Goal: Register for event/course

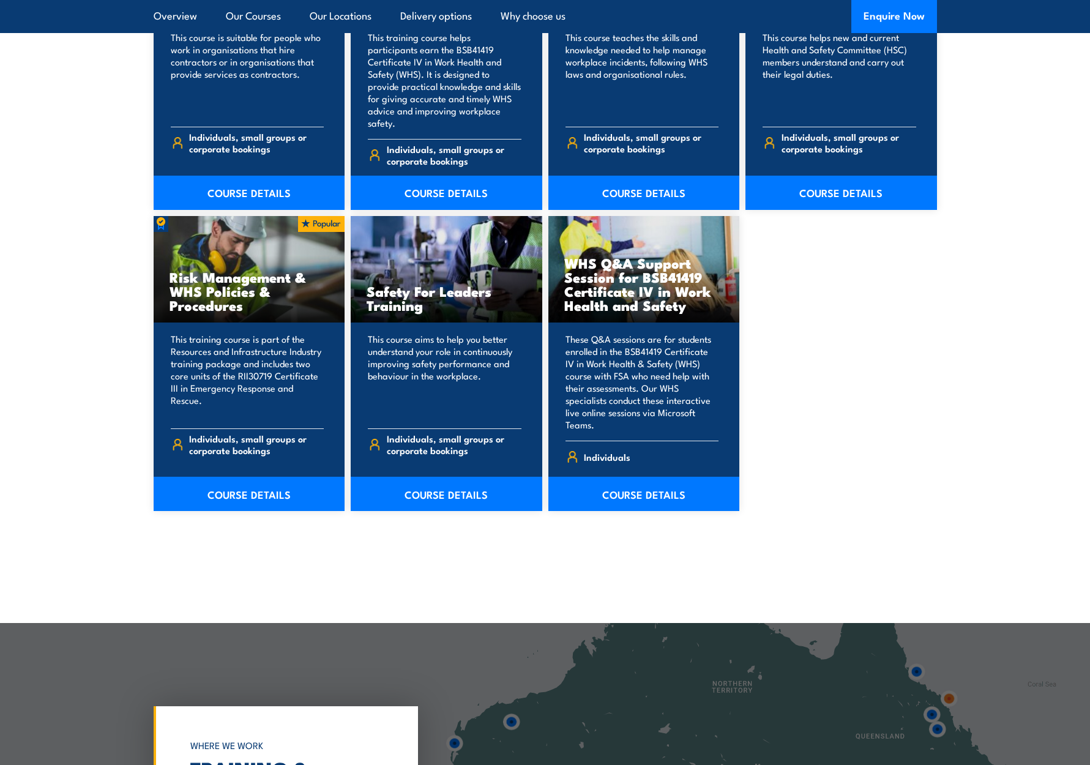
scroll to position [847, 0]
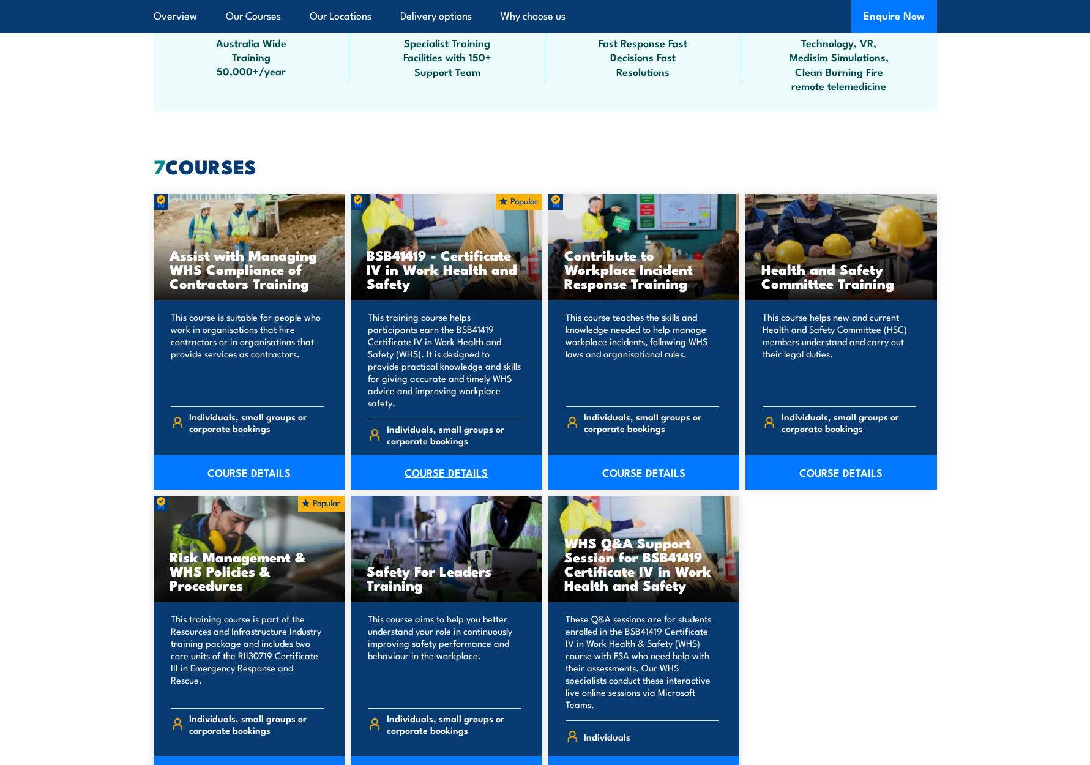
click at [453, 456] on link "COURSE DETAILS" at bounding box center [447, 472] width 192 height 34
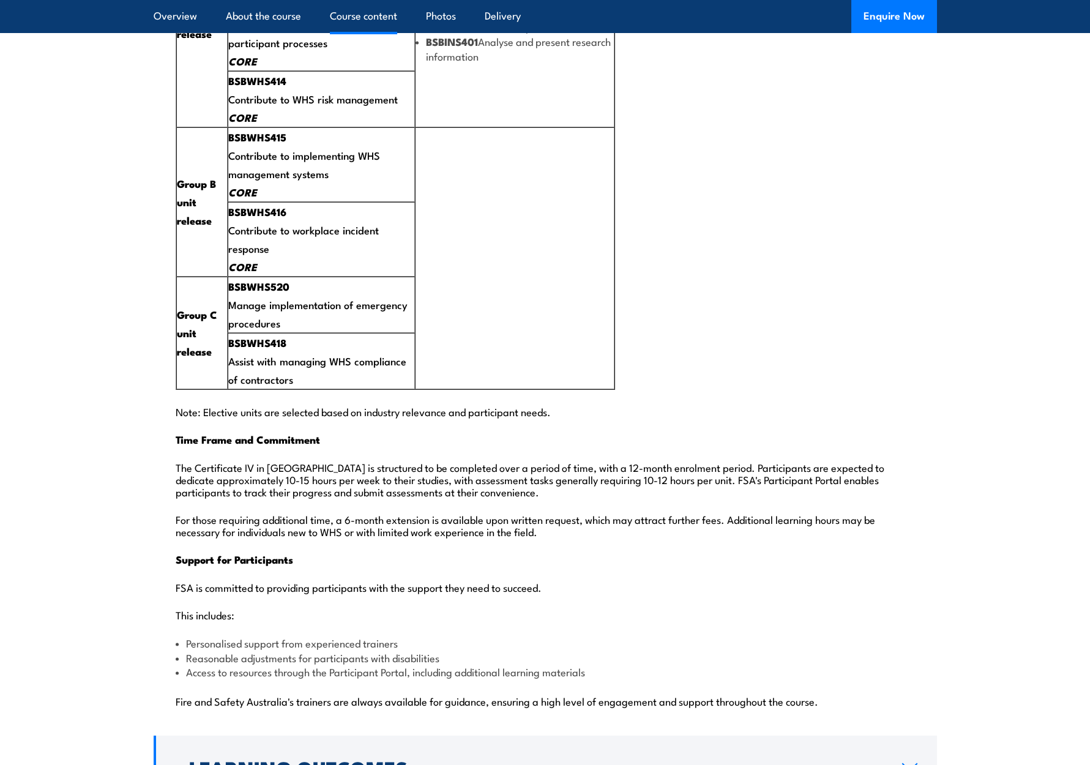
scroll to position [2832, 0]
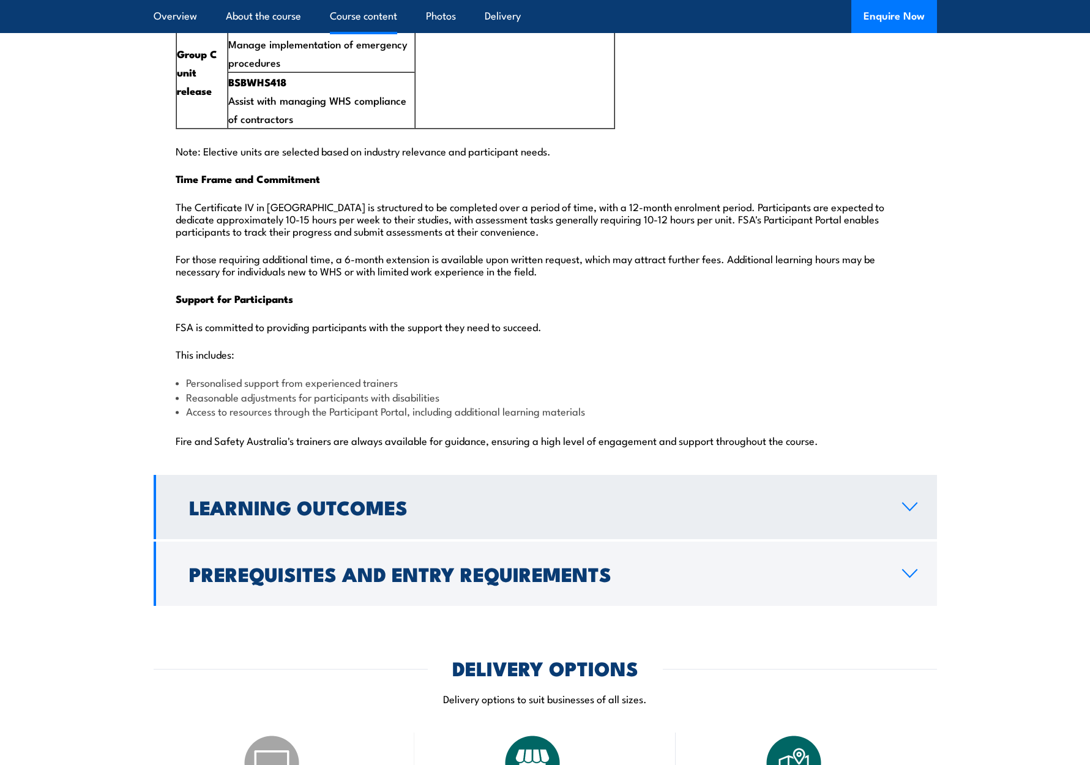
click at [448, 498] on h2 "Learning Outcomes" at bounding box center [535, 506] width 693 height 17
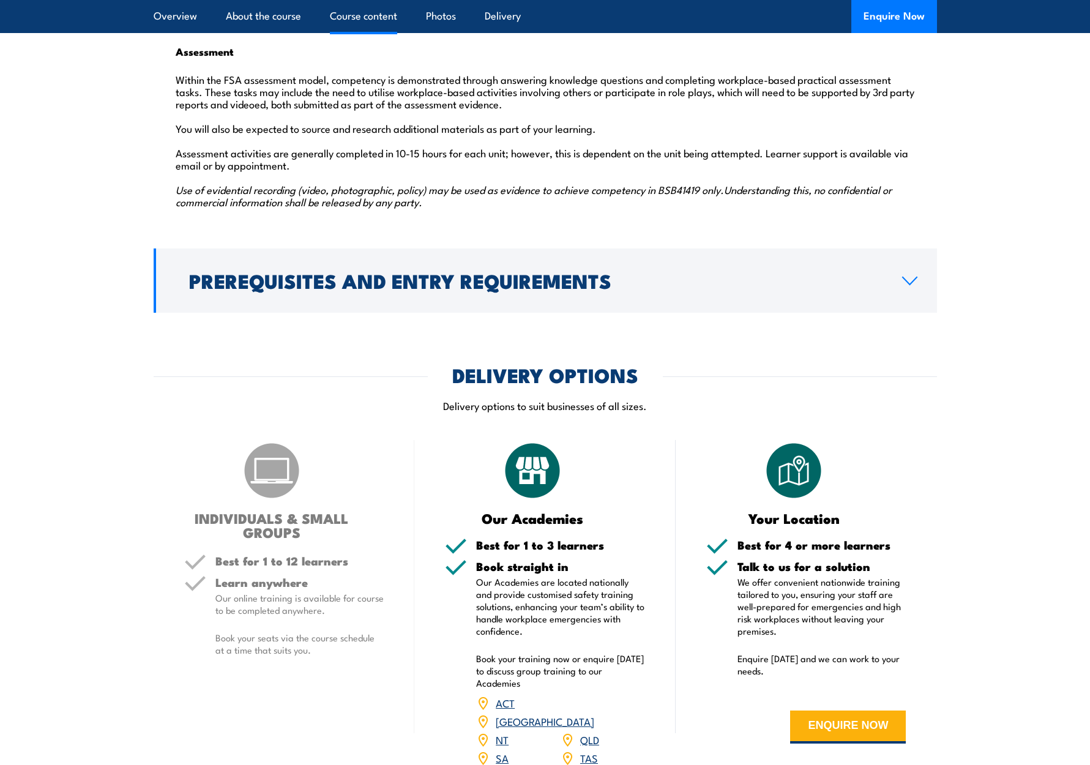
scroll to position [2224, 0]
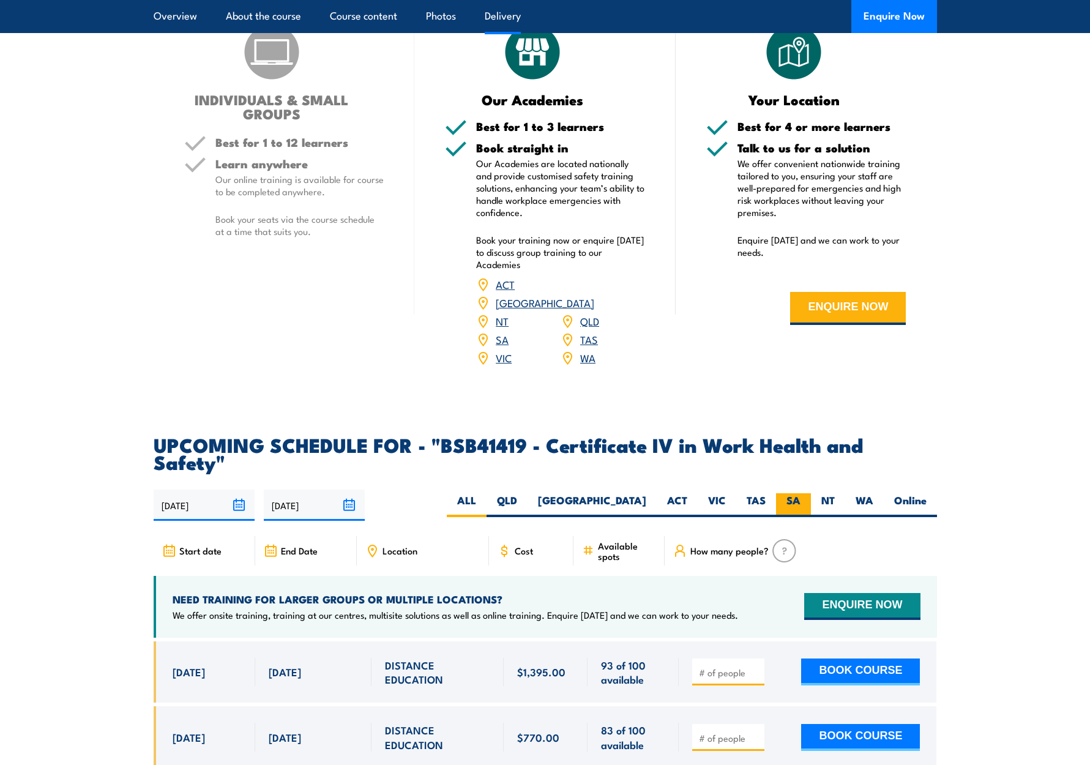
click at [803, 493] on label "SA" at bounding box center [793, 505] width 35 height 24
click at [803, 493] on input "SA" at bounding box center [804, 497] width 8 height 8
radio input "true"
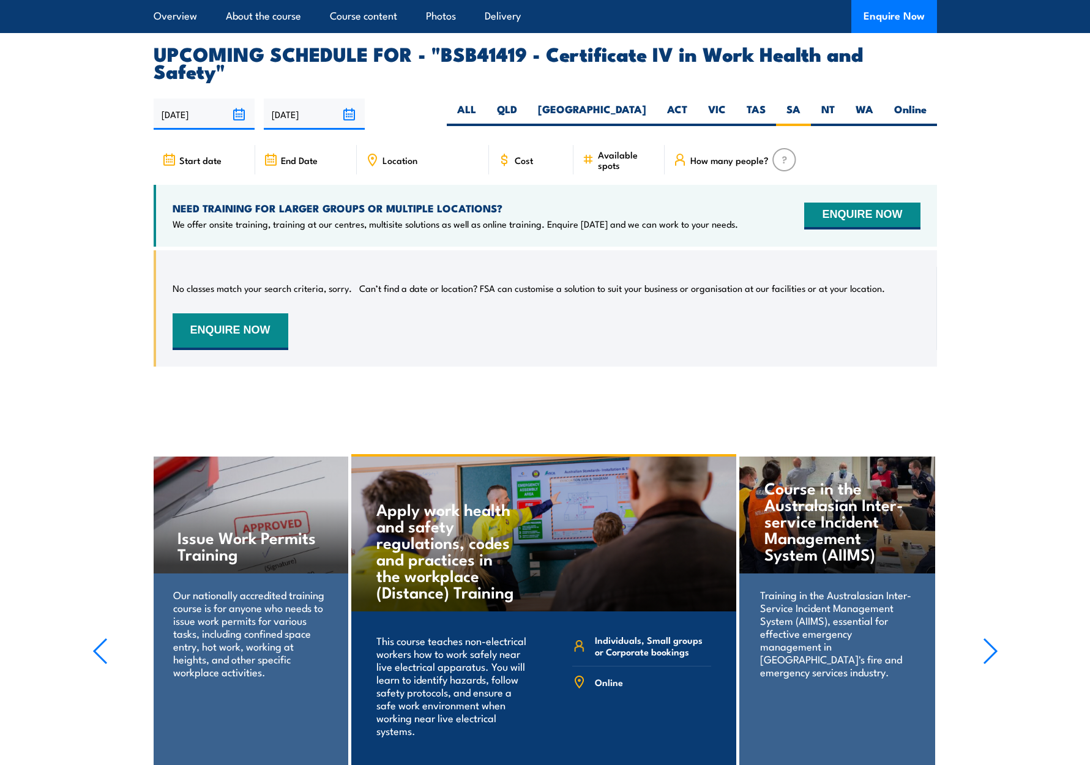
scroll to position [3704, 0]
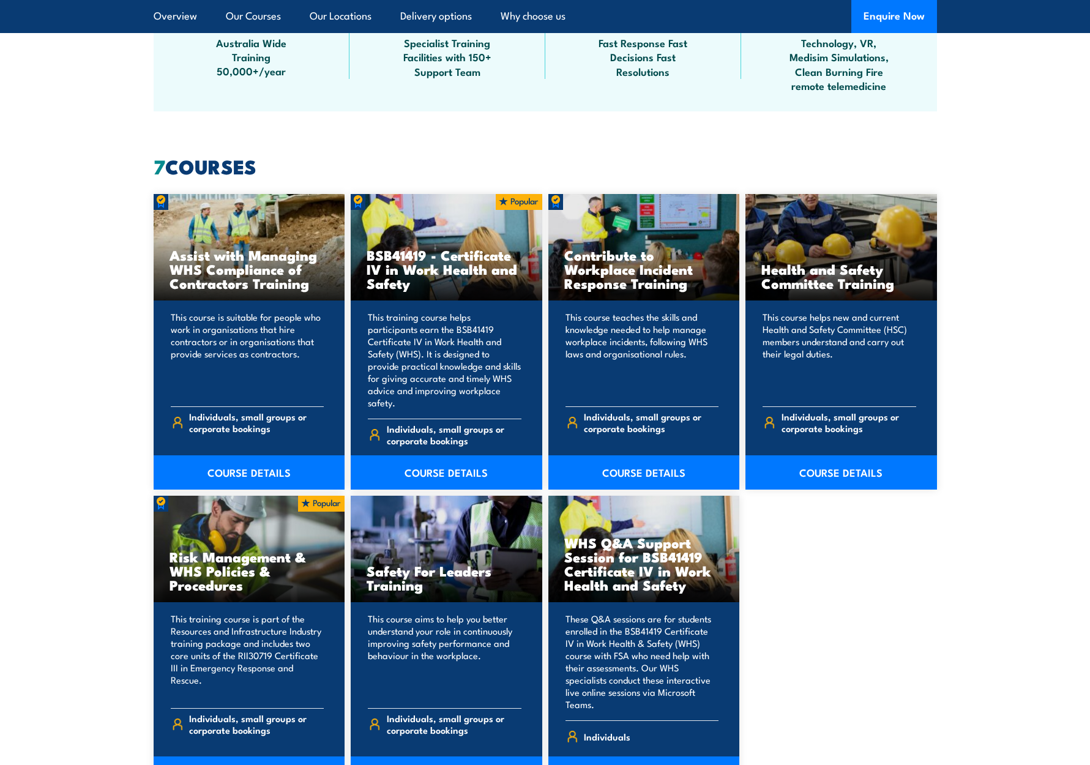
scroll to position [1276, 0]
